Goal: Transaction & Acquisition: Purchase product/service

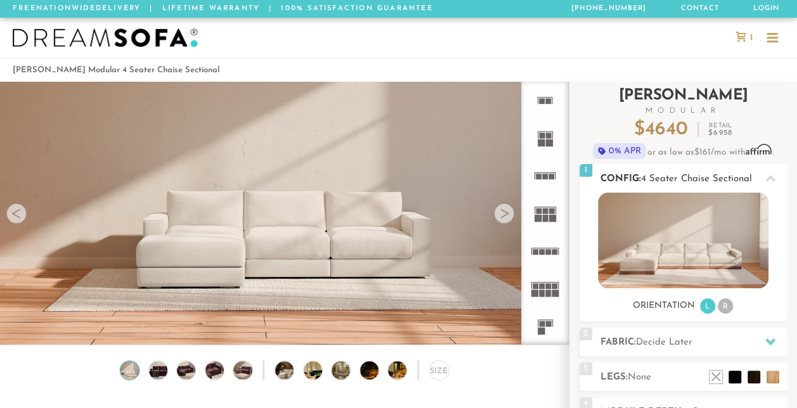
click at [723, 300] on li "R" at bounding box center [724, 305] width 15 height 15
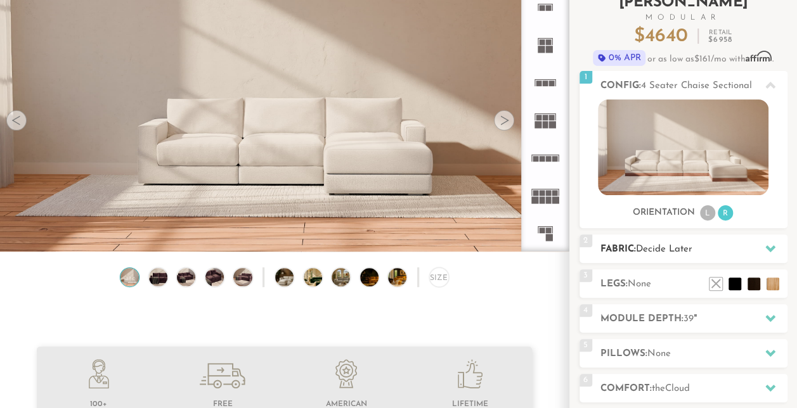
scroll to position [93, 0]
click at [682, 251] on span "Decide Later" at bounding box center [664, 250] width 56 height 10
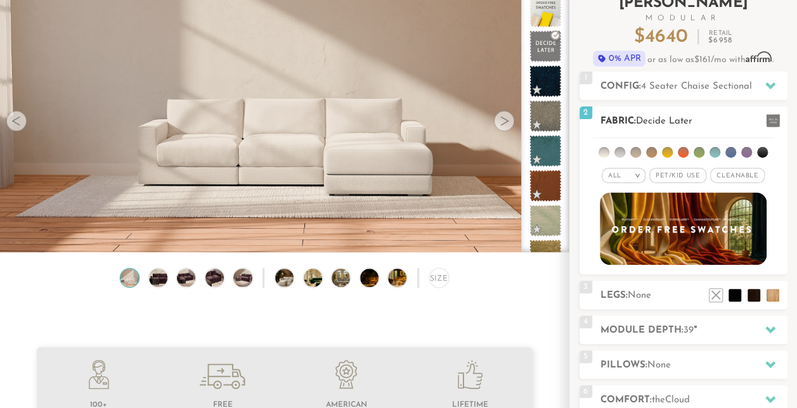
click at [676, 177] on span "Pet/Kid Use x" at bounding box center [677, 175] width 57 height 15
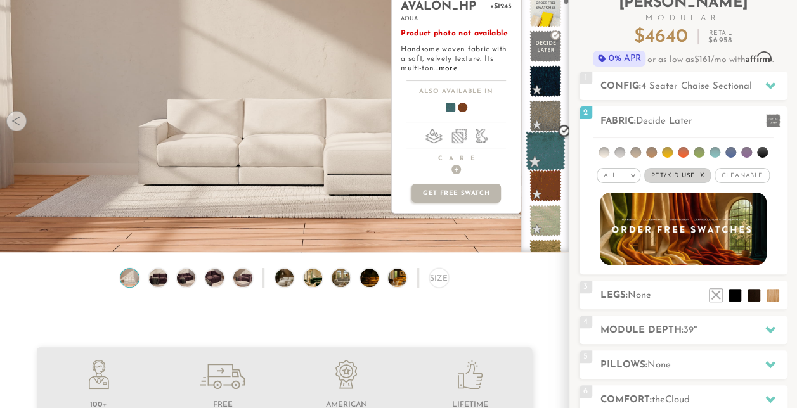
scroll to position [57, 0]
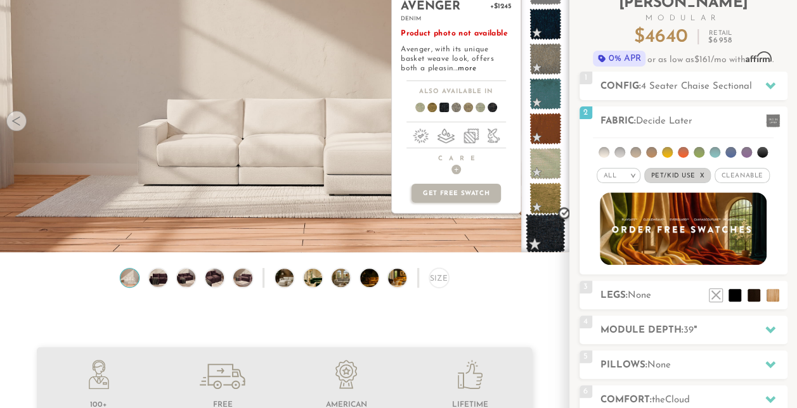
drag, startPoint x: 548, startPoint y: 222, endPoint x: 537, endPoint y: 222, distance: 10.1
click at [537, 222] on span at bounding box center [545, 234] width 40 height 40
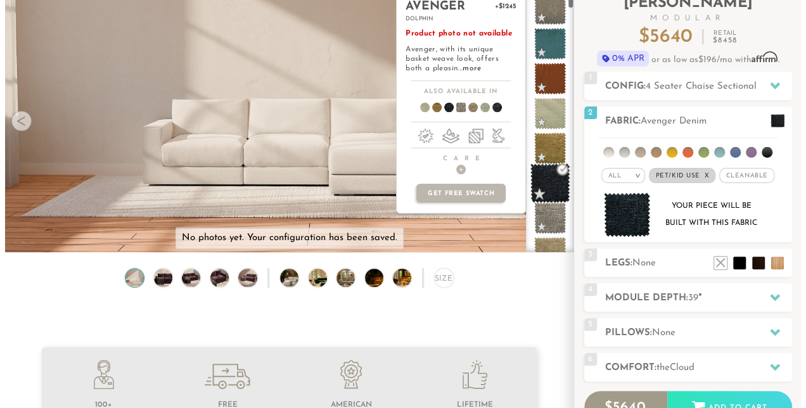
scroll to position [110, 0]
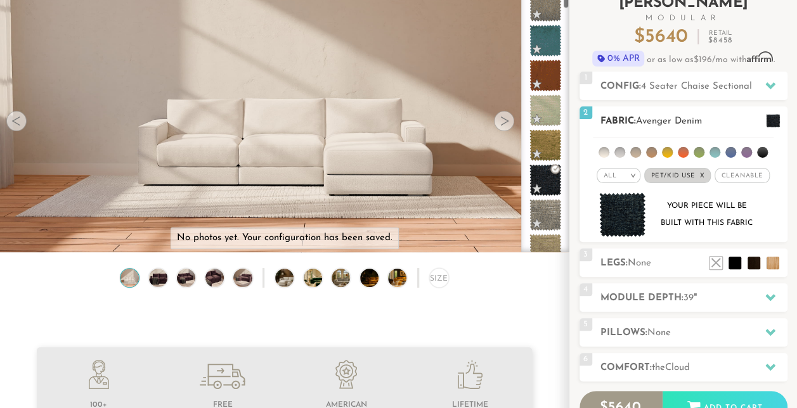
click at [627, 224] on img at bounding box center [622, 215] width 47 height 45
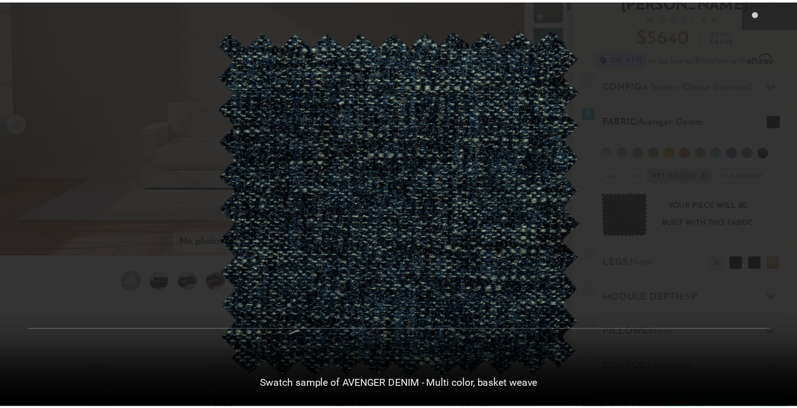
scroll to position [13570, 796]
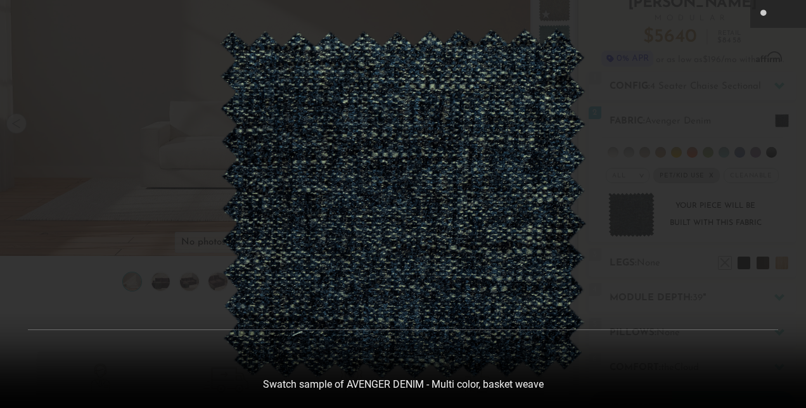
click at [711, 207] on div at bounding box center [403, 204] width 806 height 408
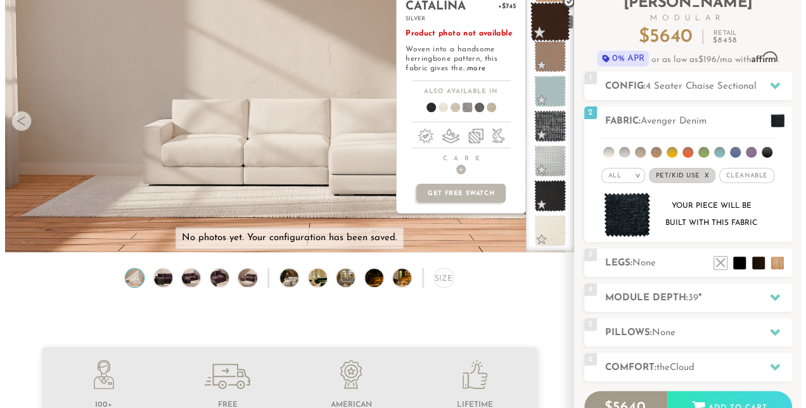
scroll to position [714, 0]
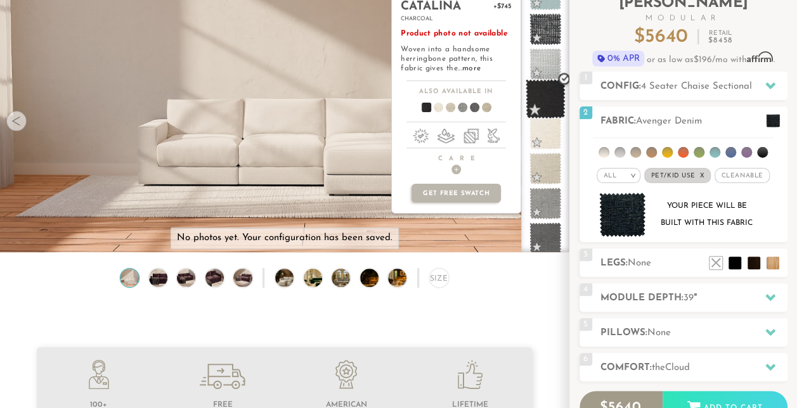
click at [540, 91] on span at bounding box center [545, 99] width 40 height 40
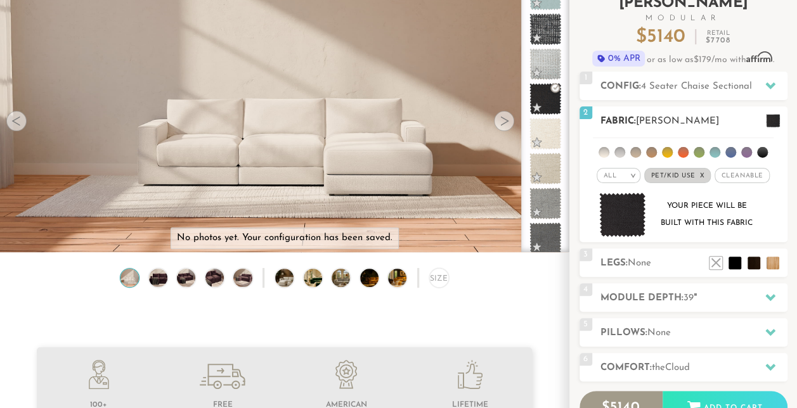
click at [617, 198] on img at bounding box center [622, 215] width 47 height 45
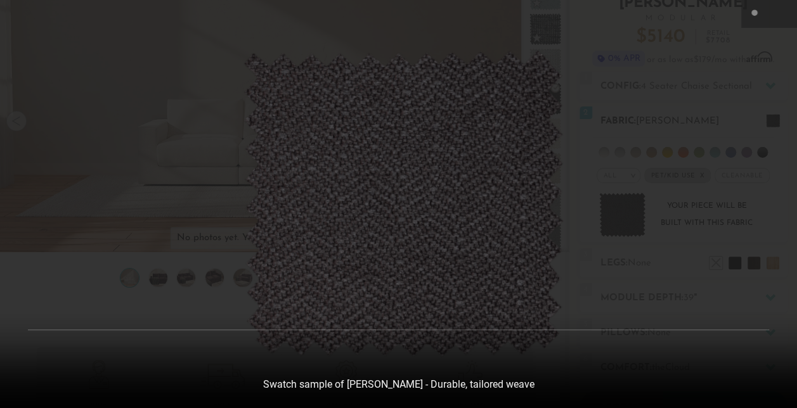
scroll to position [13570, 796]
click at [648, 151] on div at bounding box center [403, 204] width 806 height 408
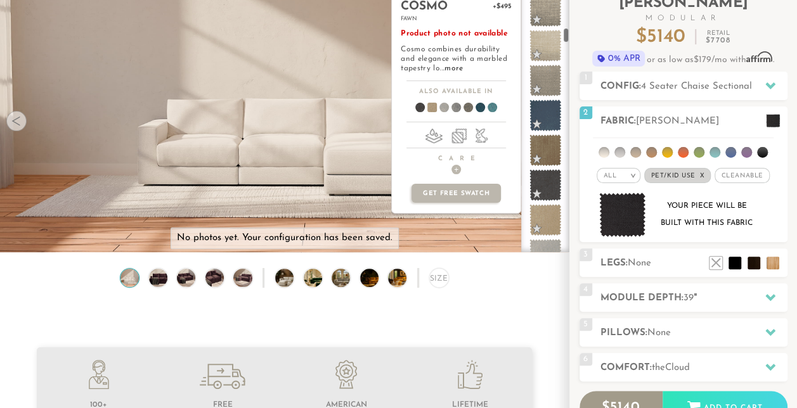
scroll to position [1094, 0]
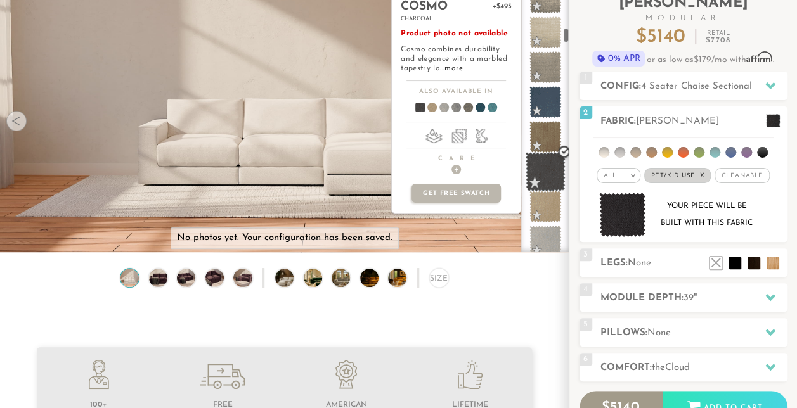
click at [544, 176] on span at bounding box center [545, 172] width 40 height 40
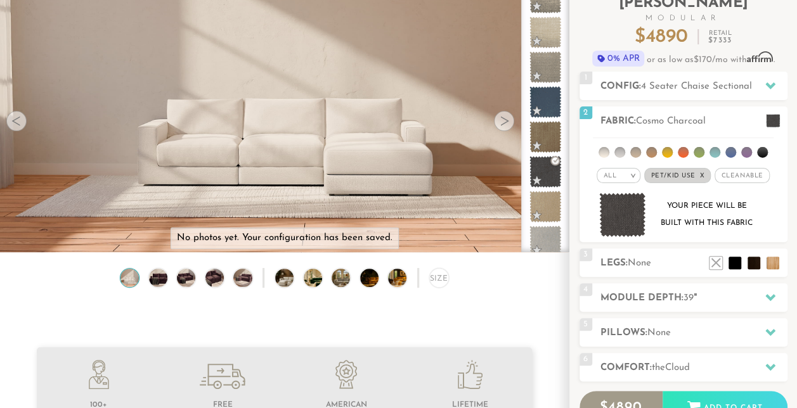
click at [173, 284] on div "Size" at bounding box center [284, 281] width 568 height 26
click at [148, 285] on div "Size" at bounding box center [284, 281] width 568 height 26
click at [155, 284] on img at bounding box center [158, 278] width 22 height 18
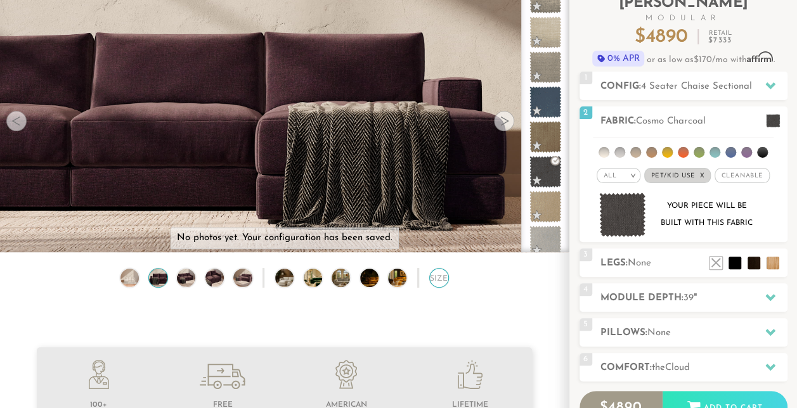
scroll to position [0, 0]
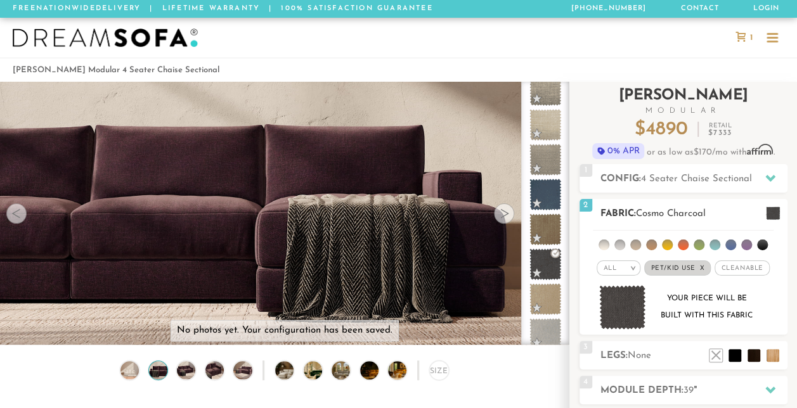
click at [766, 243] on ul at bounding box center [683, 242] width 181 height 23
click at [761, 245] on li at bounding box center [762, 245] width 11 height 11
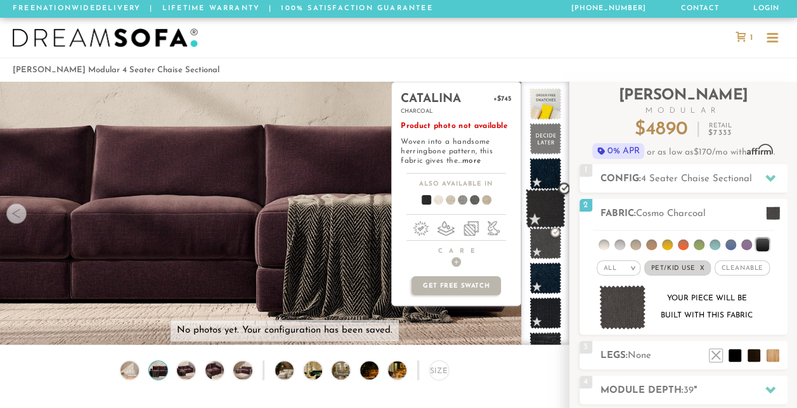
click at [553, 208] on span at bounding box center [545, 209] width 40 height 40
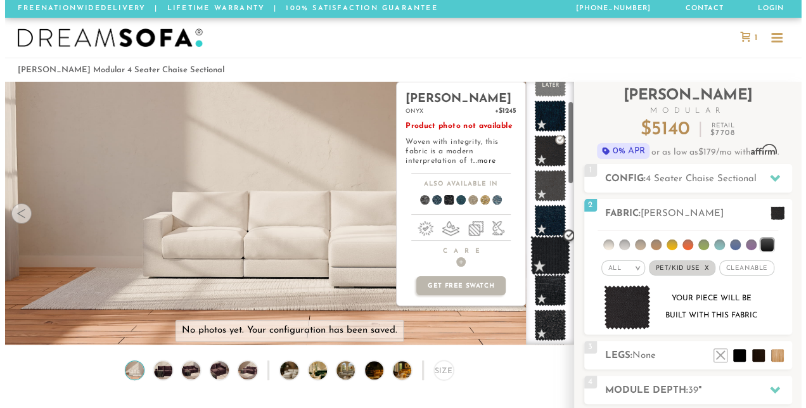
scroll to position [61, 0]
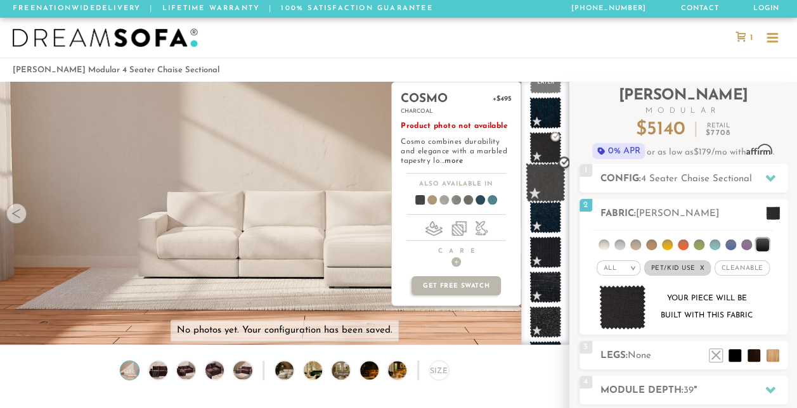
click at [550, 181] on span at bounding box center [545, 183] width 40 height 40
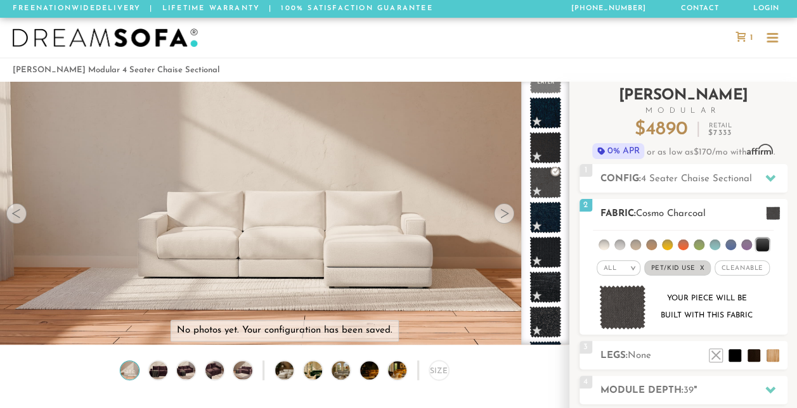
click at [612, 302] on img at bounding box center [622, 307] width 47 height 45
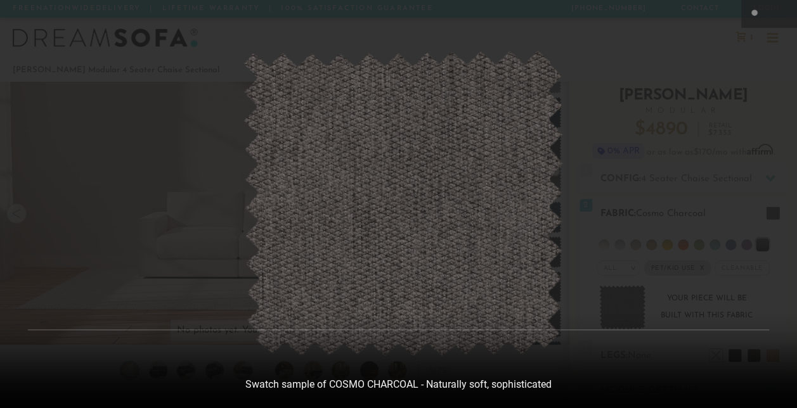
scroll to position [13570, 796]
click at [665, 223] on div at bounding box center [403, 204] width 806 height 408
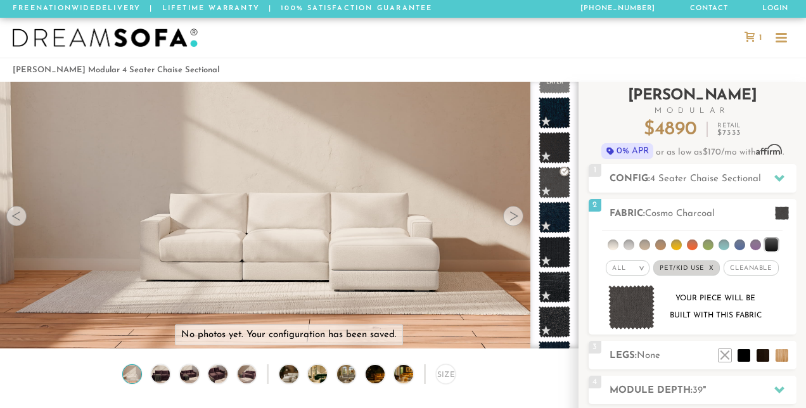
scroll to position [10, 10]
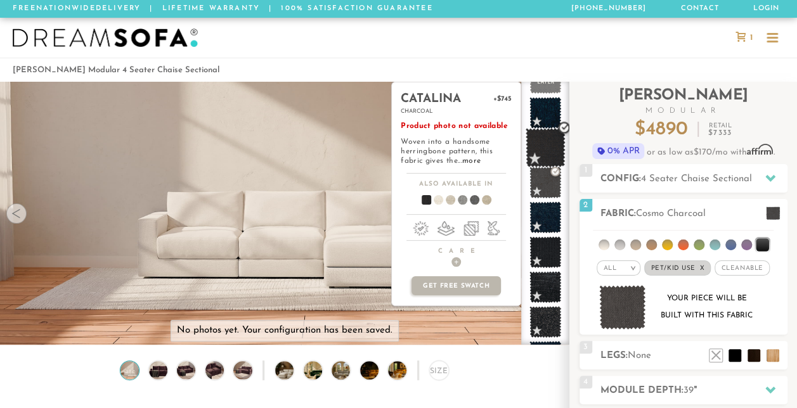
click at [535, 138] on span at bounding box center [545, 148] width 40 height 40
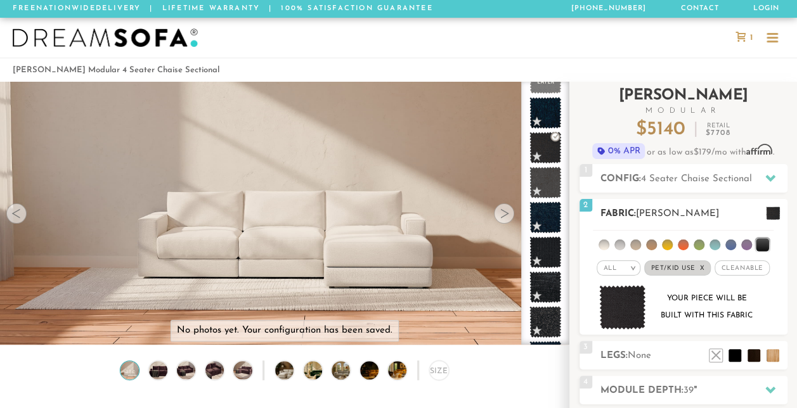
click at [619, 311] on img at bounding box center [622, 307] width 47 height 45
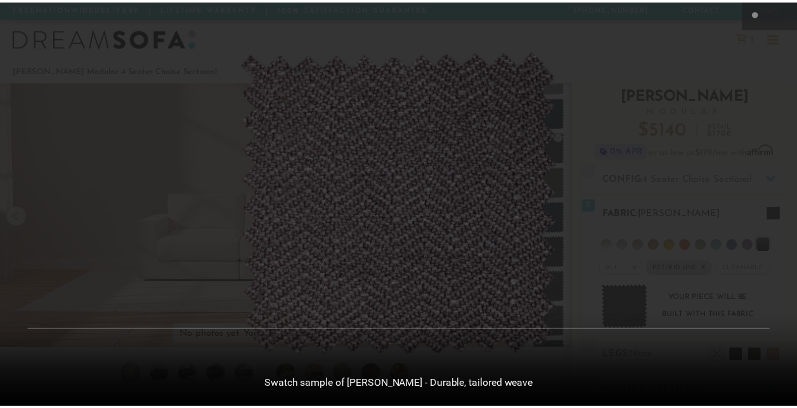
scroll to position [13570, 796]
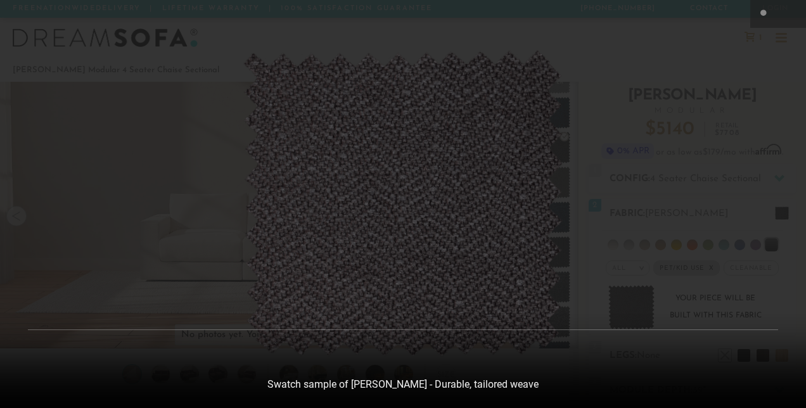
click at [678, 187] on div at bounding box center [403, 204] width 806 height 408
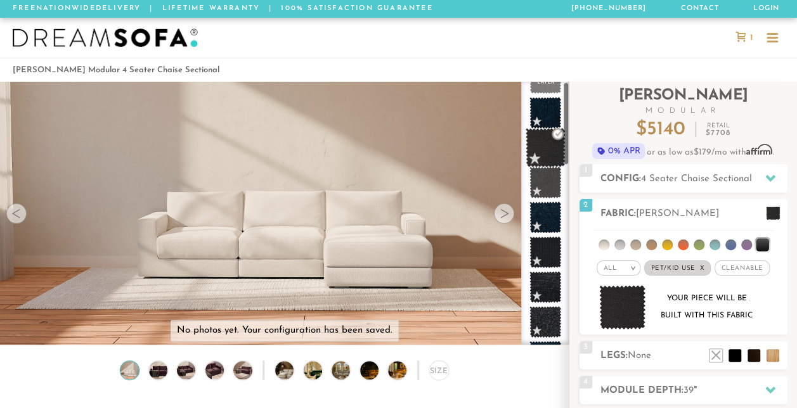
scroll to position [0, 0]
